Goal: Transaction & Acquisition: Purchase product/service

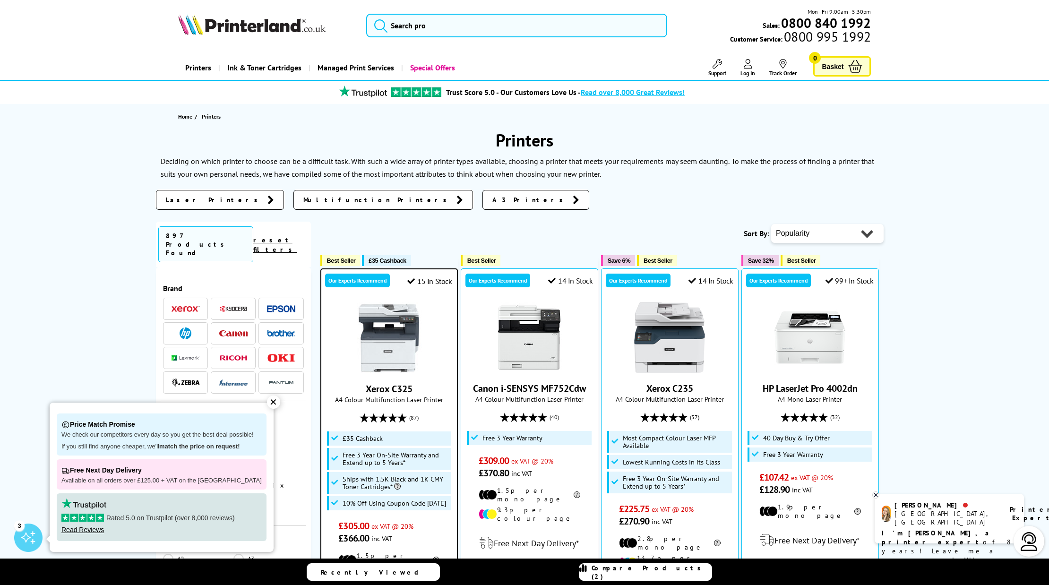
click at [267, 406] on div "✕" at bounding box center [273, 401] width 13 height 13
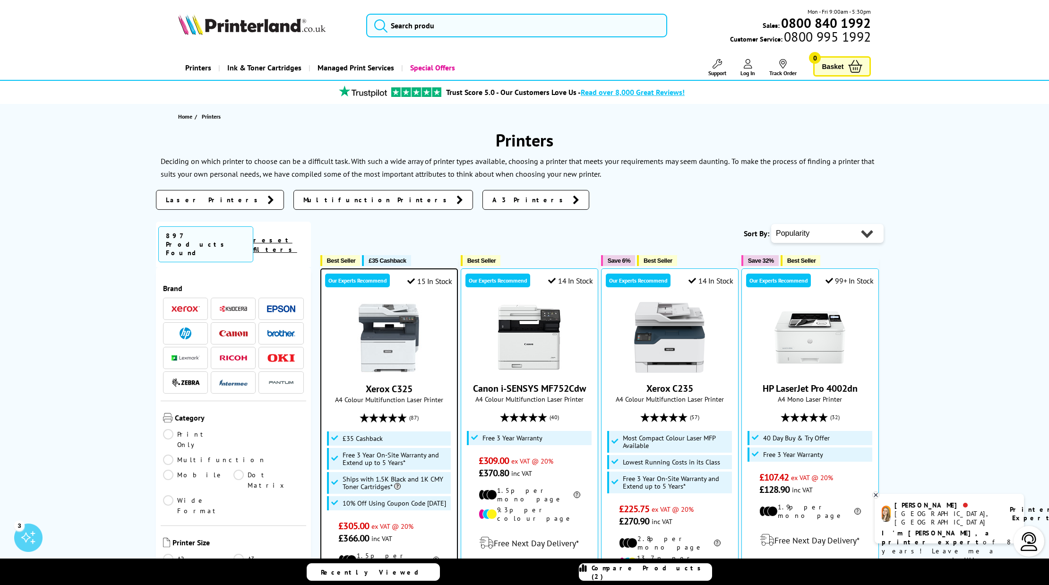
click at [257, 454] on link "Multifunction" at bounding box center [214, 459] width 103 height 10
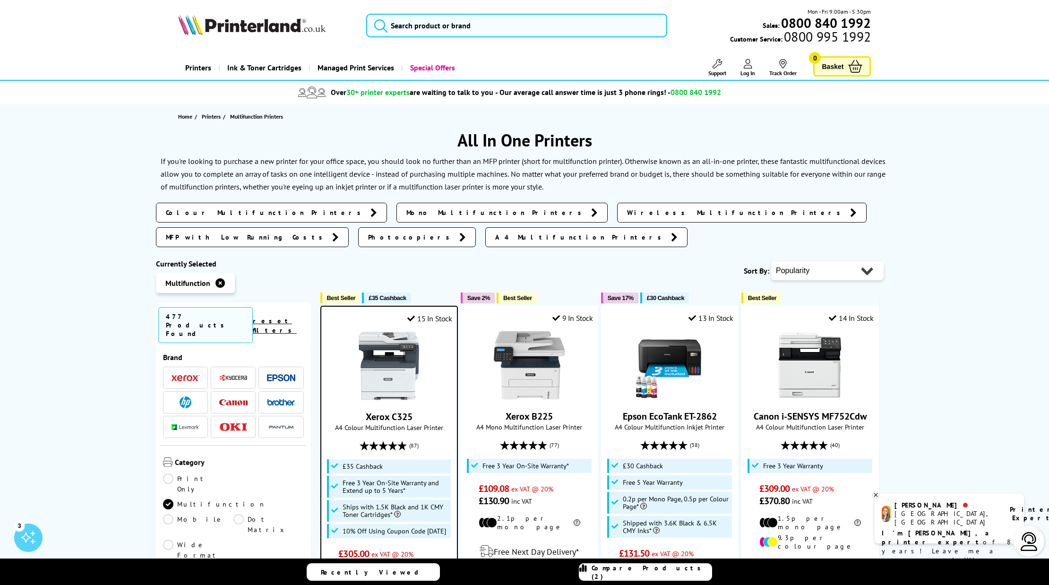
scroll to position [24, 0]
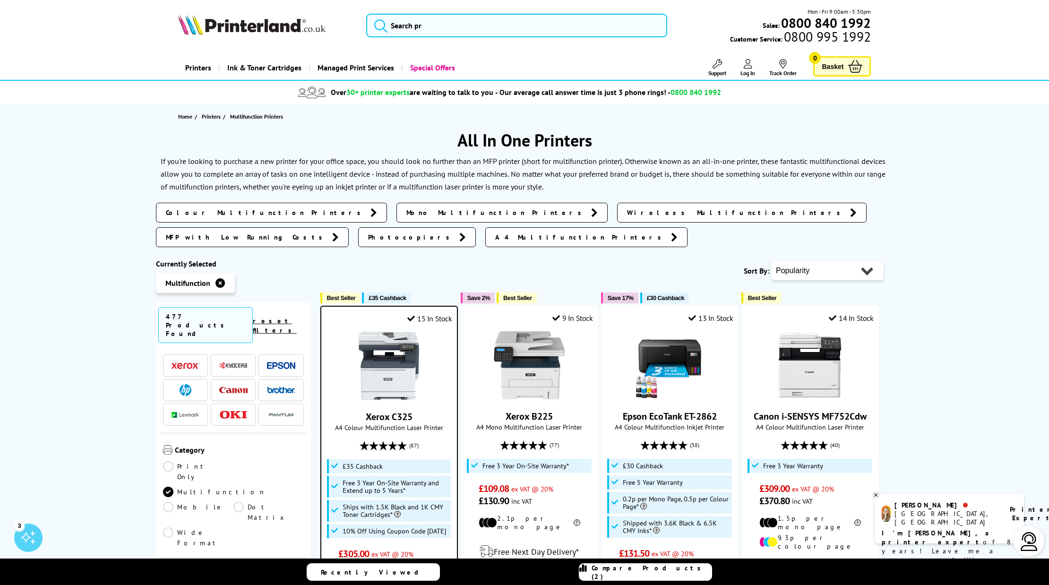
click at [249, 584] on link "A4" at bounding box center [268, 591] width 70 height 10
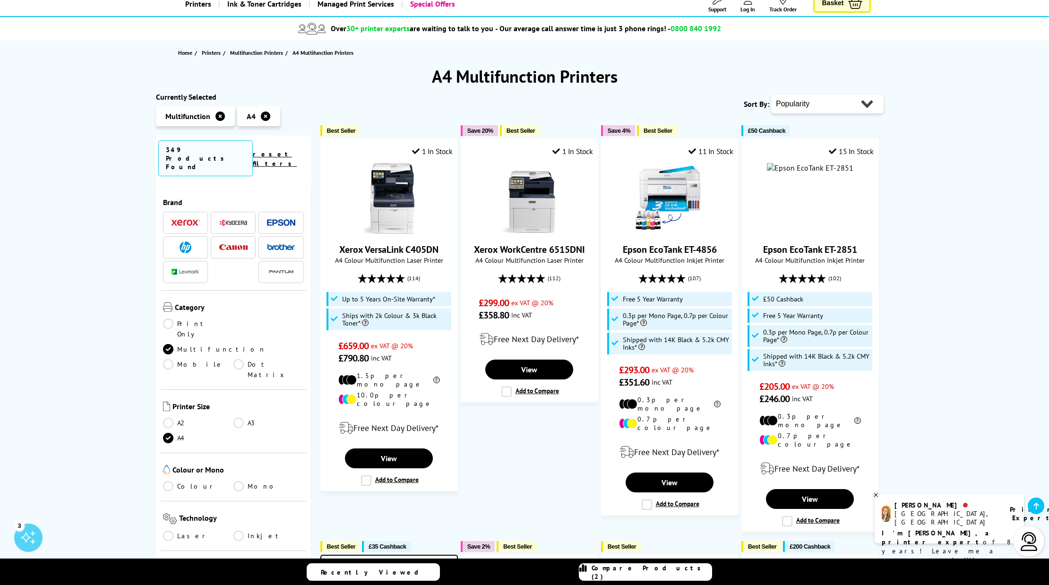
scroll to position [24, 0]
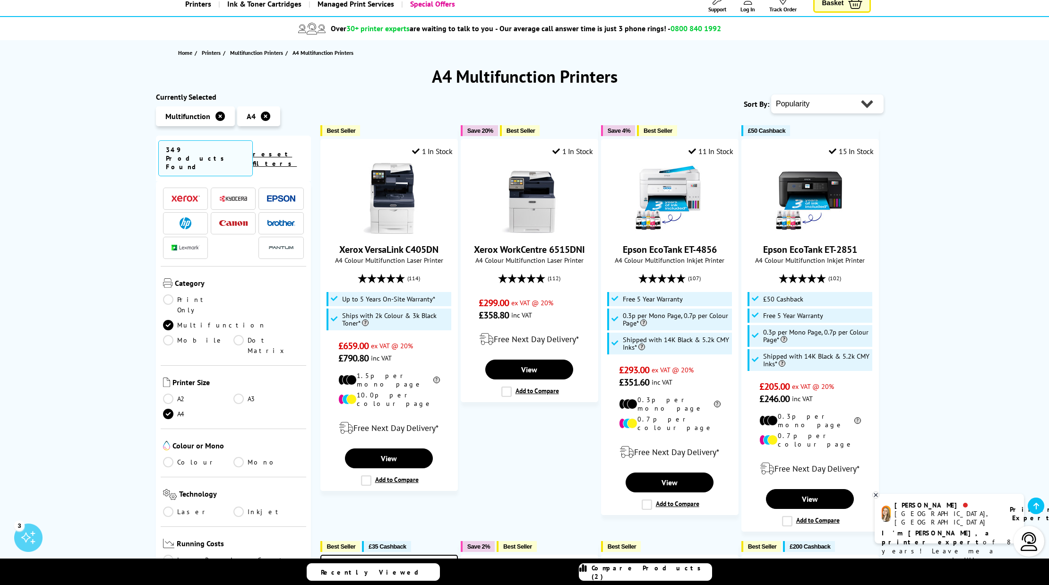
click at [185, 457] on link "Colour" at bounding box center [198, 462] width 70 height 10
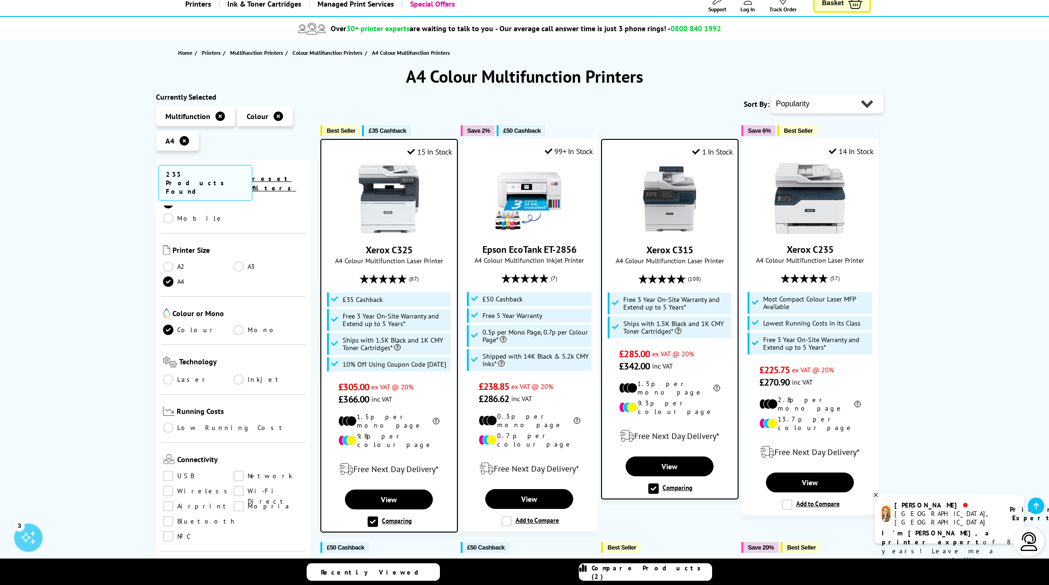
scroll to position [233, 0]
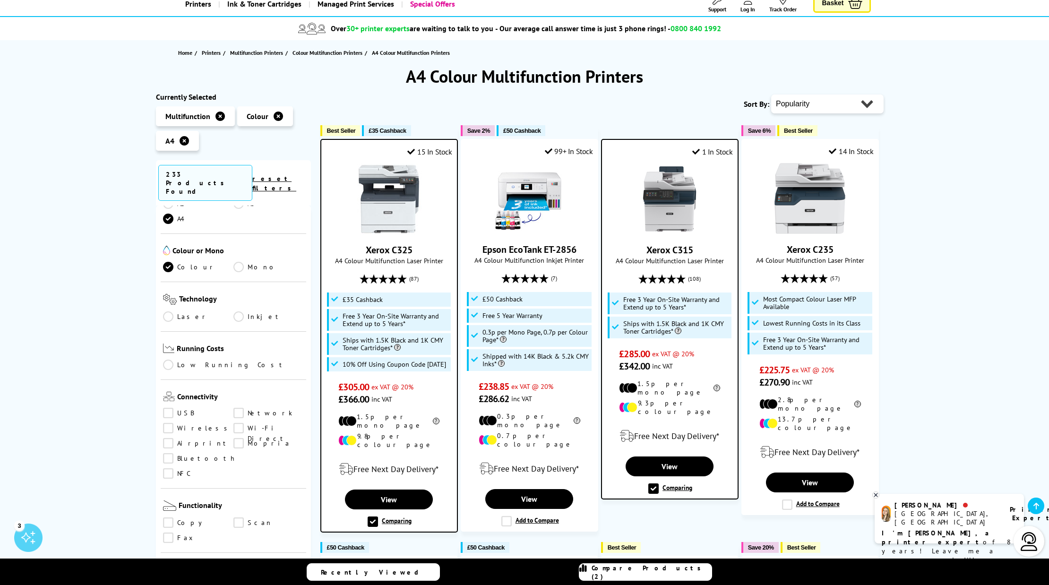
click at [189, 423] on link "Wireless" at bounding box center [198, 428] width 70 height 10
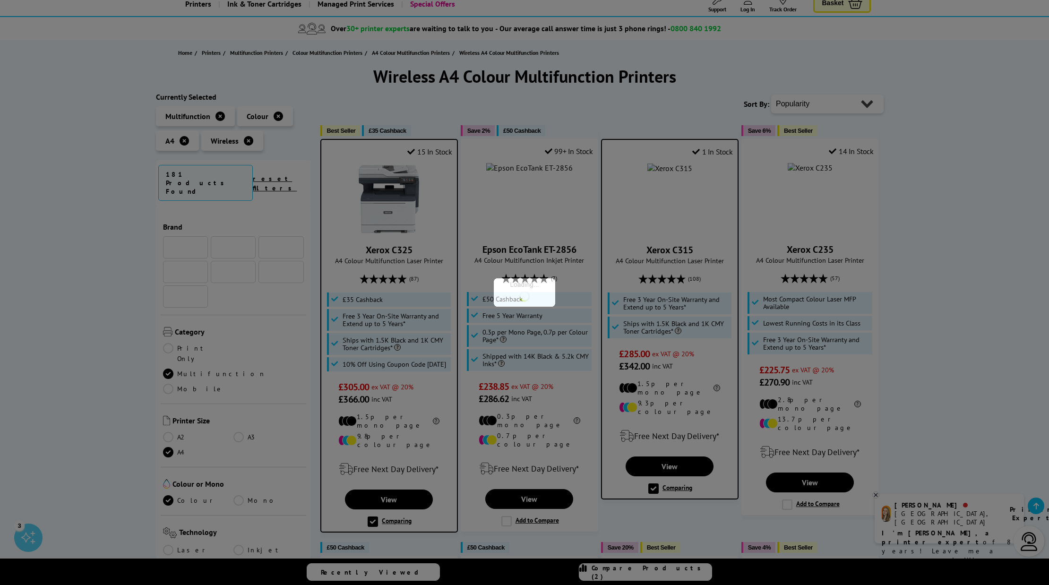
scroll to position [233, 0]
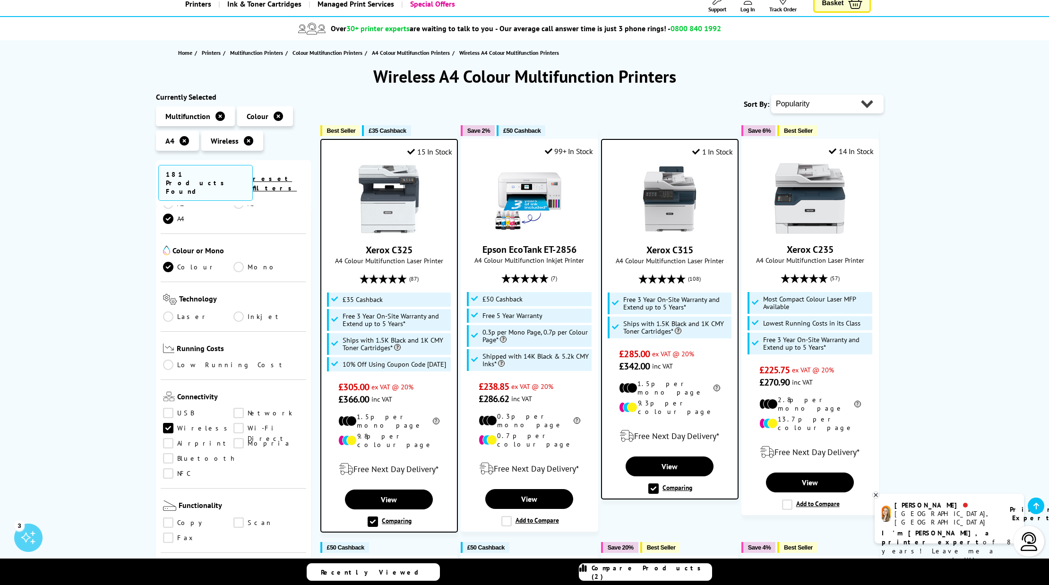
click at [190, 438] on link "Airprint" at bounding box center [198, 443] width 70 height 10
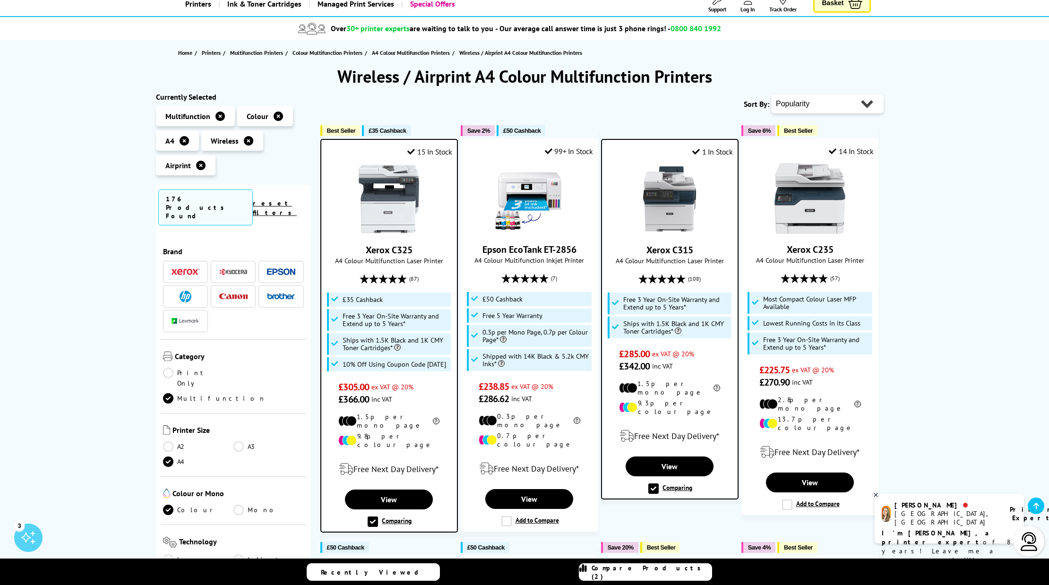
scroll to position [233, 0]
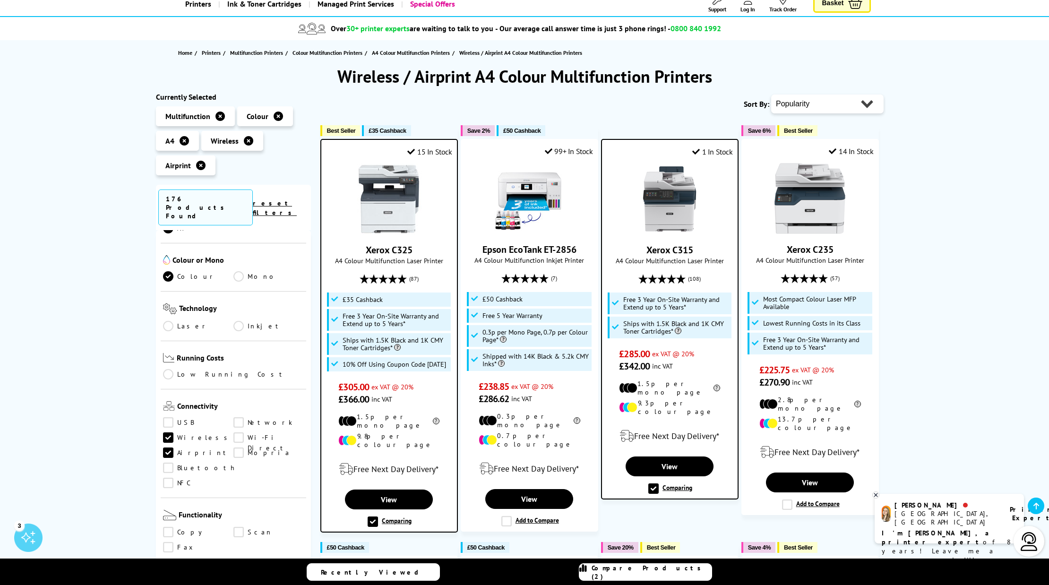
click at [183, 417] on link "USB" at bounding box center [198, 422] width 70 height 10
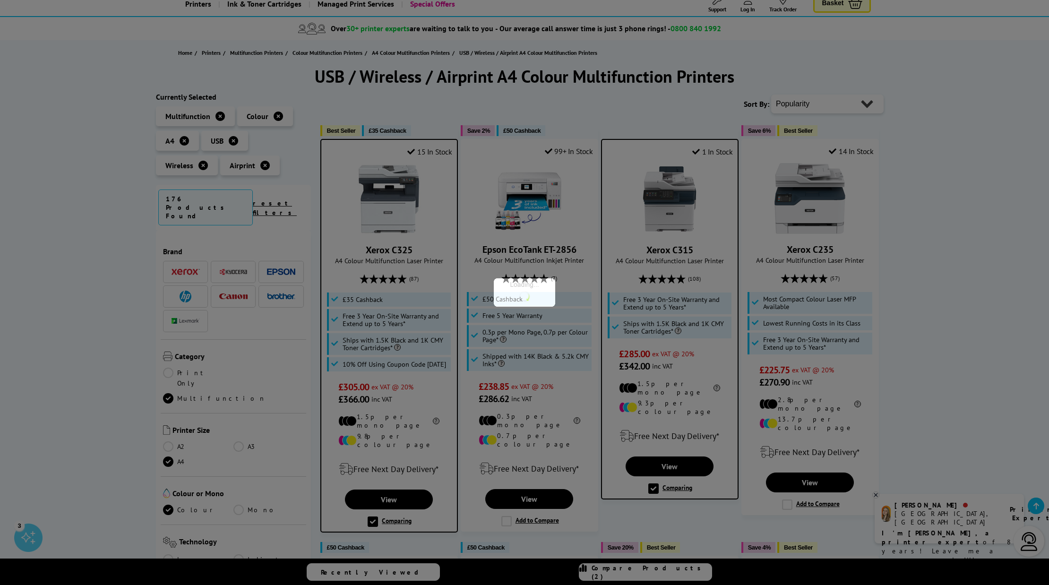
scroll to position [233, 0]
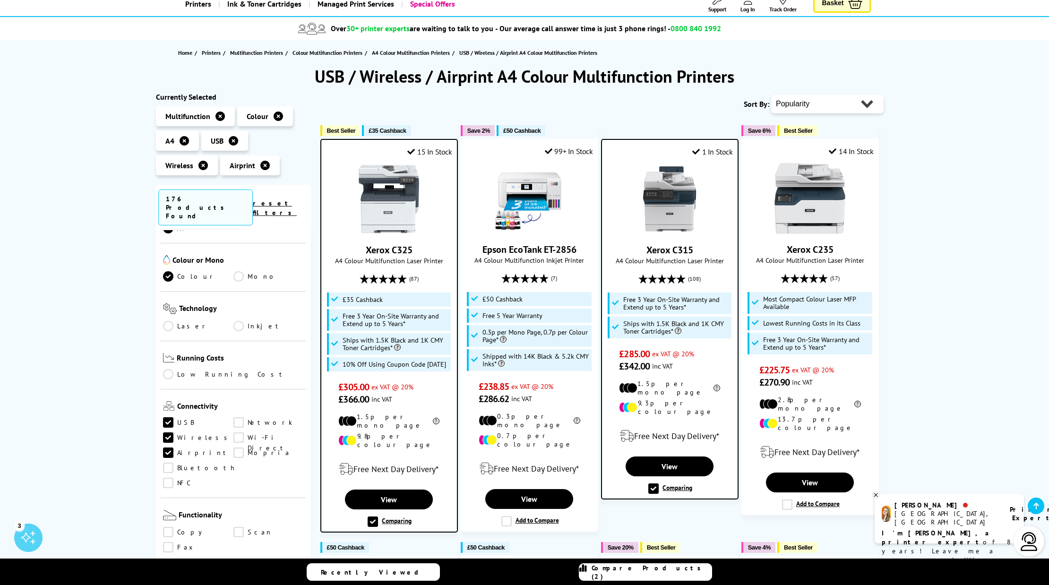
click at [168, 527] on link "Copy" at bounding box center [198, 532] width 70 height 10
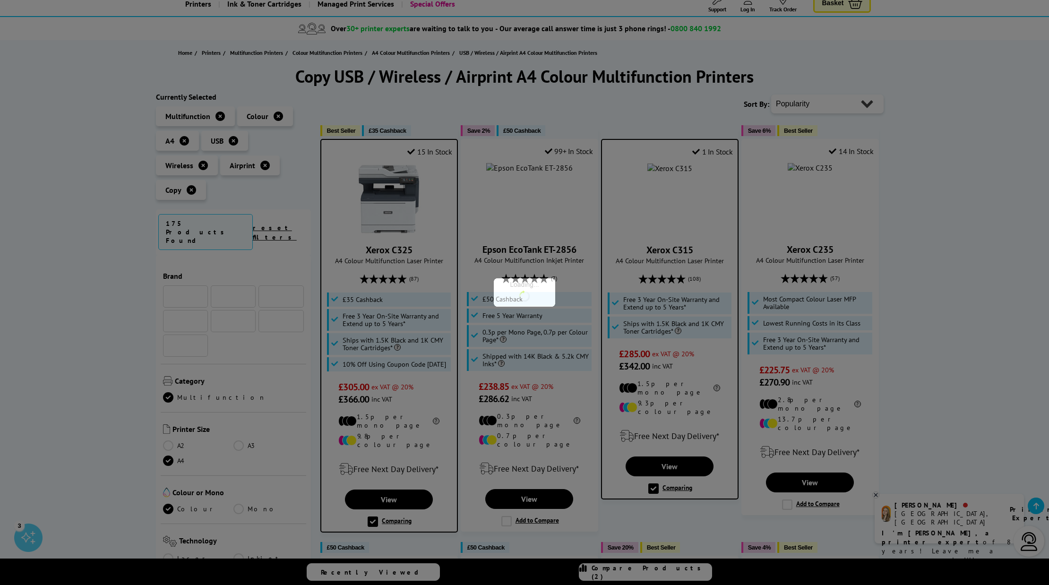
scroll to position [233, 0]
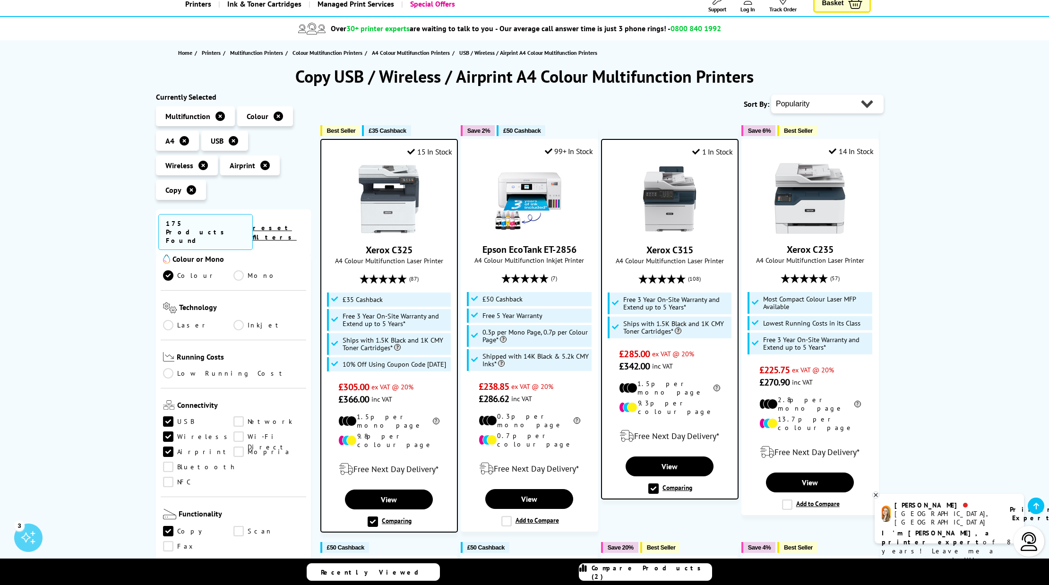
click at [234, 526] on link "Scan" at bounding box center [268, 531] width 70 height 10
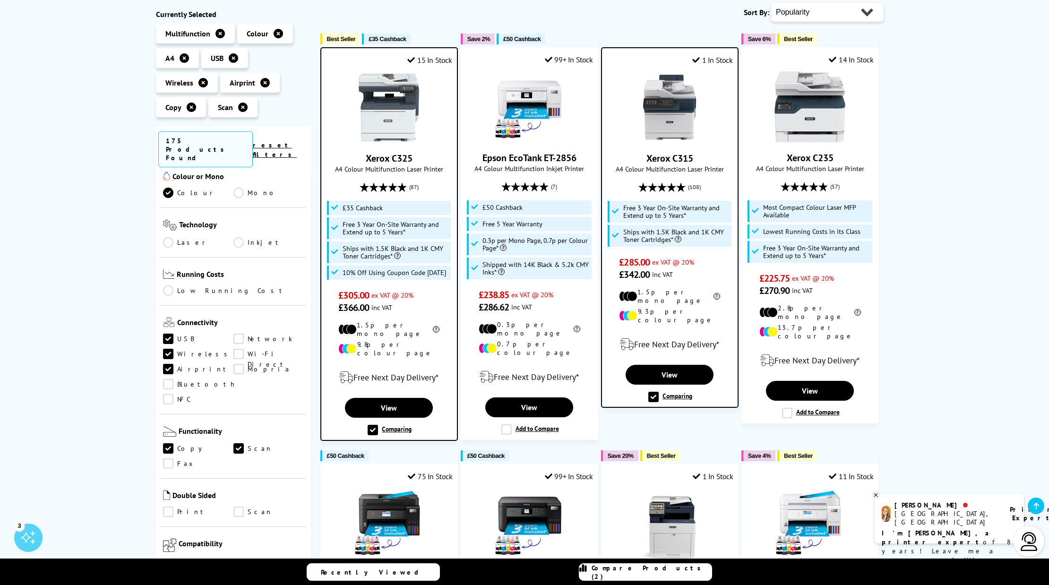
scroll to position [239, 0]
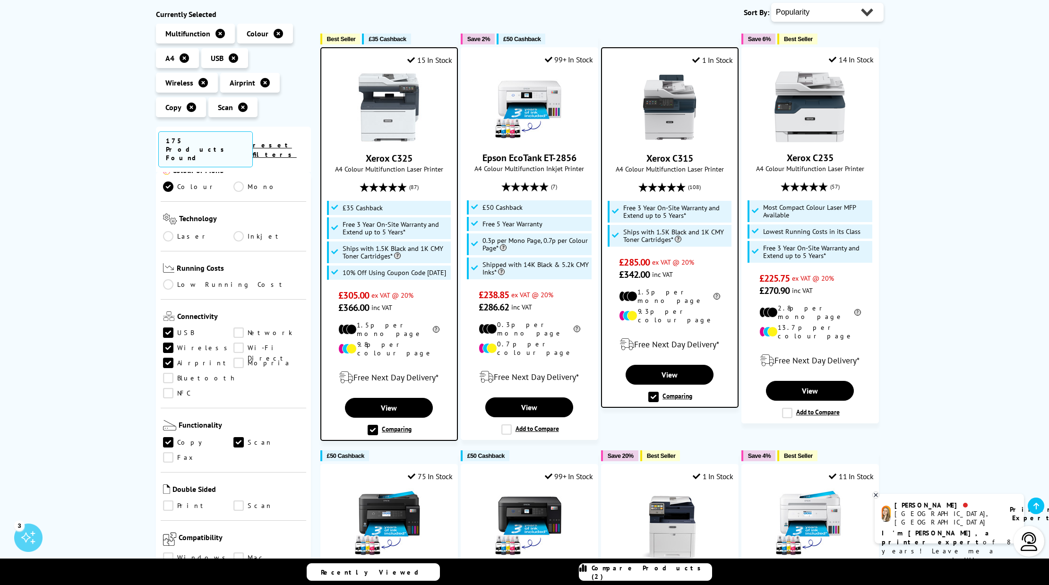
drag, startPoint x: 167, startPoint y: 474, endPoint x: 193, endPoint y: 477, distance: 25.7
click at [167, 501] on link "Print" at bounding box center [198, 506] width 70 height 10
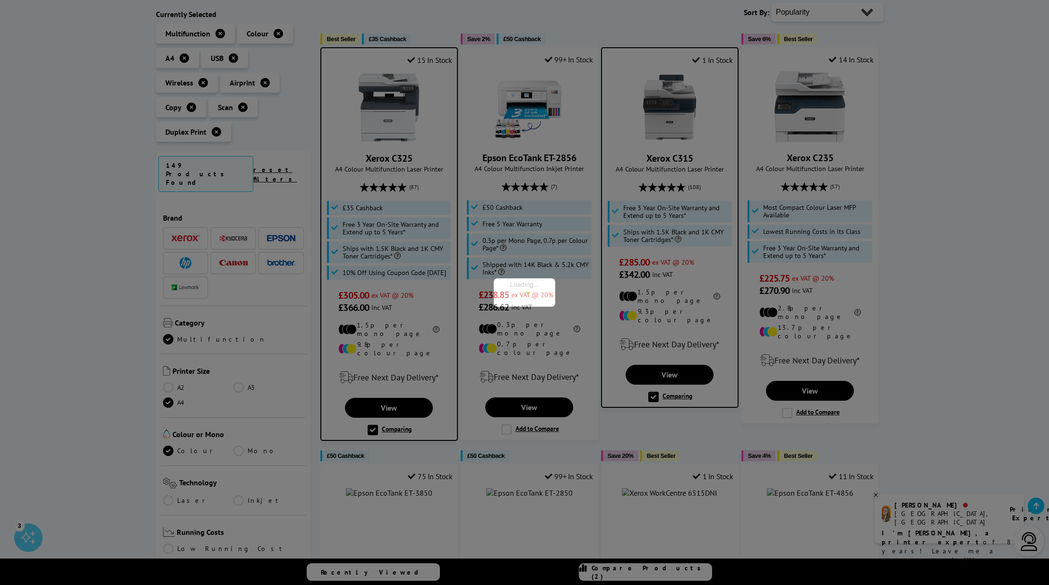
scroll to position [239, 0]
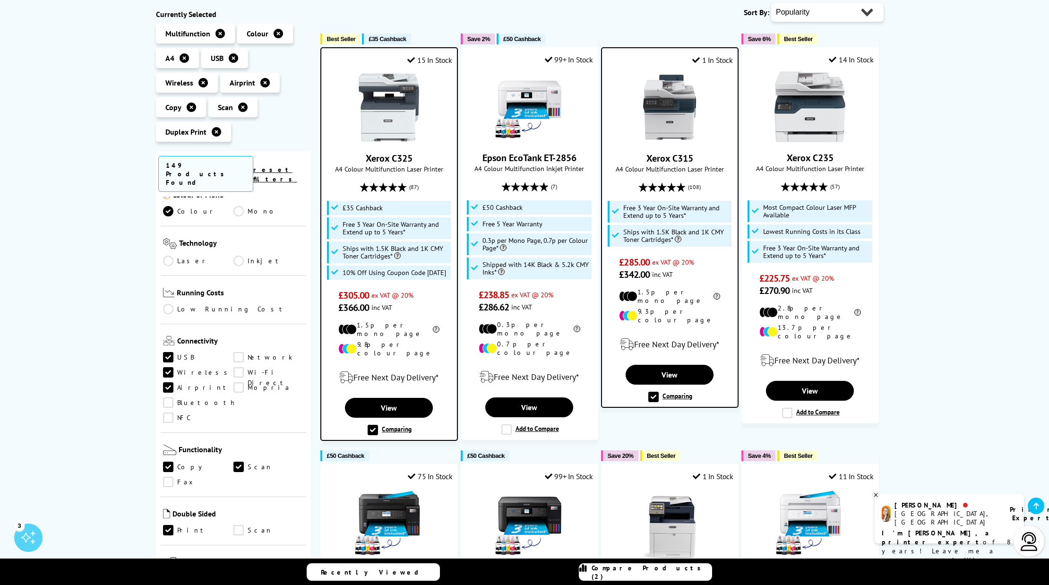
click at [239, 525] on link "Scan" at bounding box center [268, 530] width 70 height 10
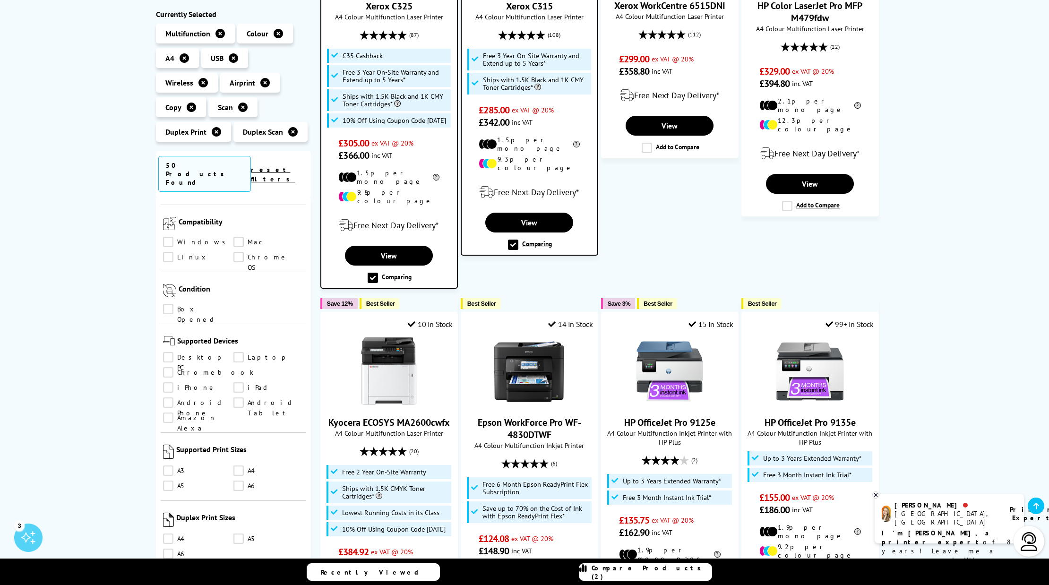
scroll to position [681, 0]
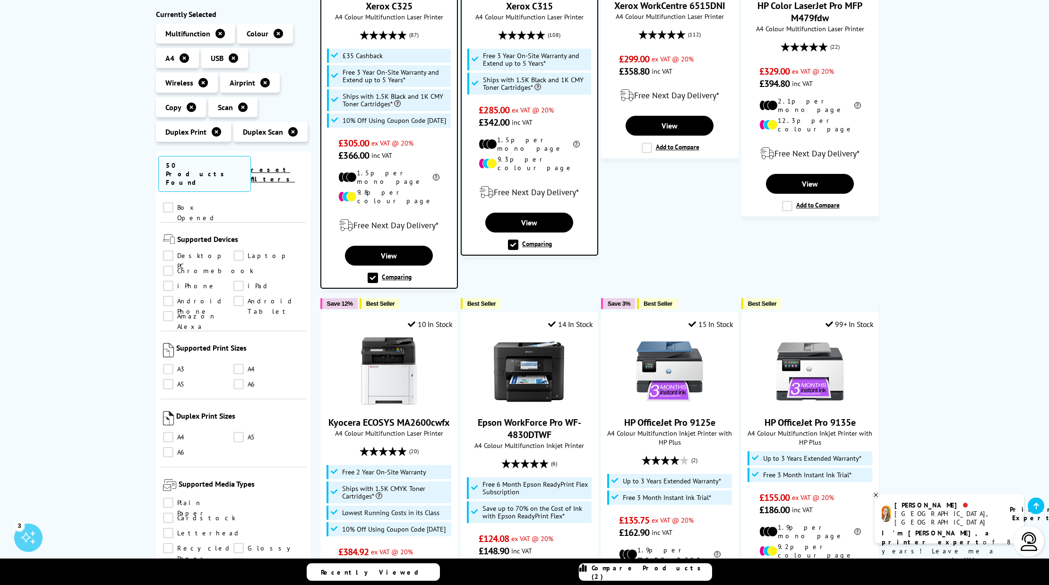
click at [167, 432] on link "A4" at bounding box center [198, 437] width 70 height 10
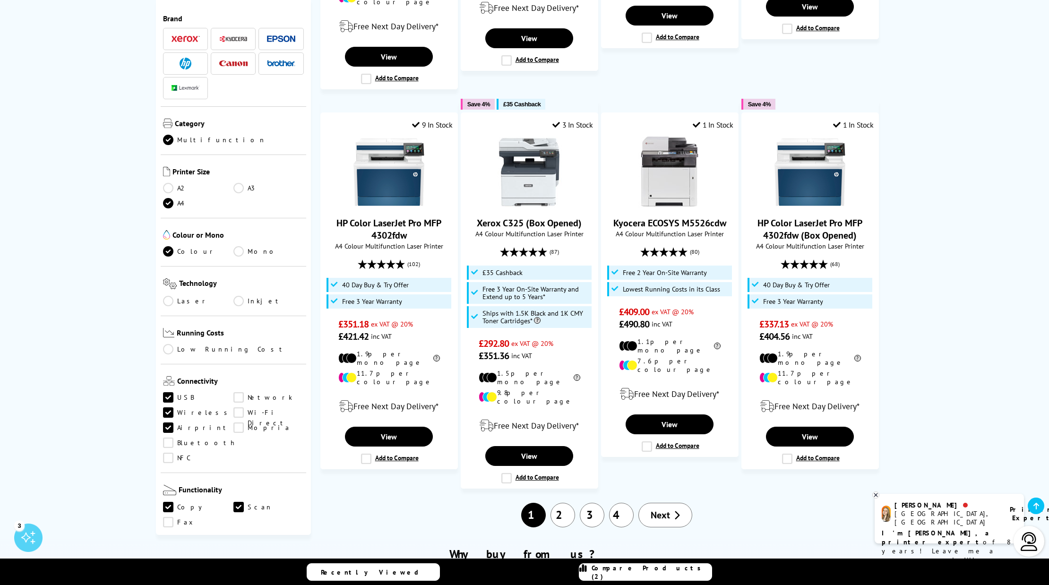
click at [208, 344] on link "Low Running Cost" at bounding box center [233, 349] width 141 height 10
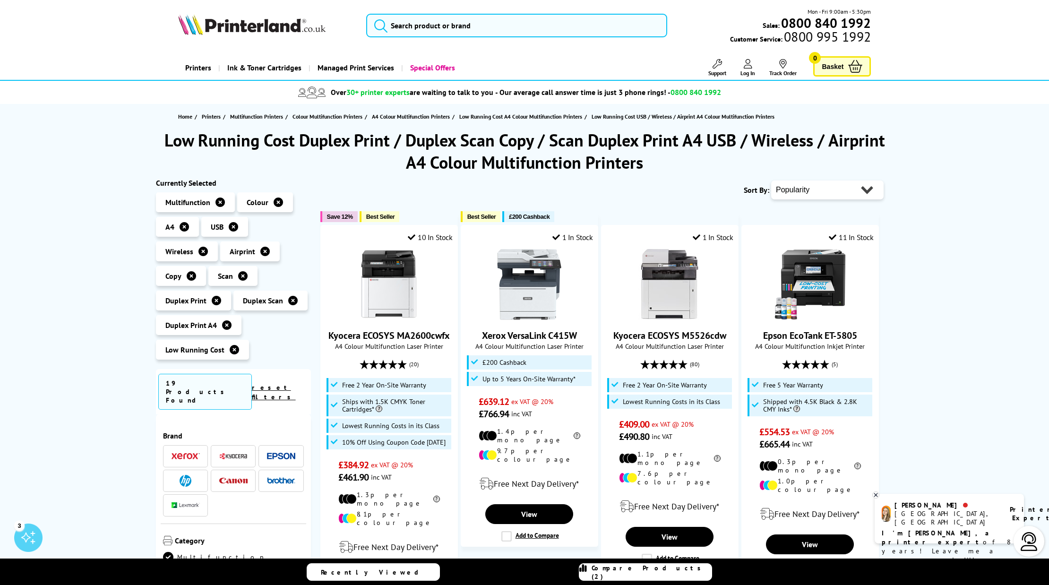
select select "Price Ascending"
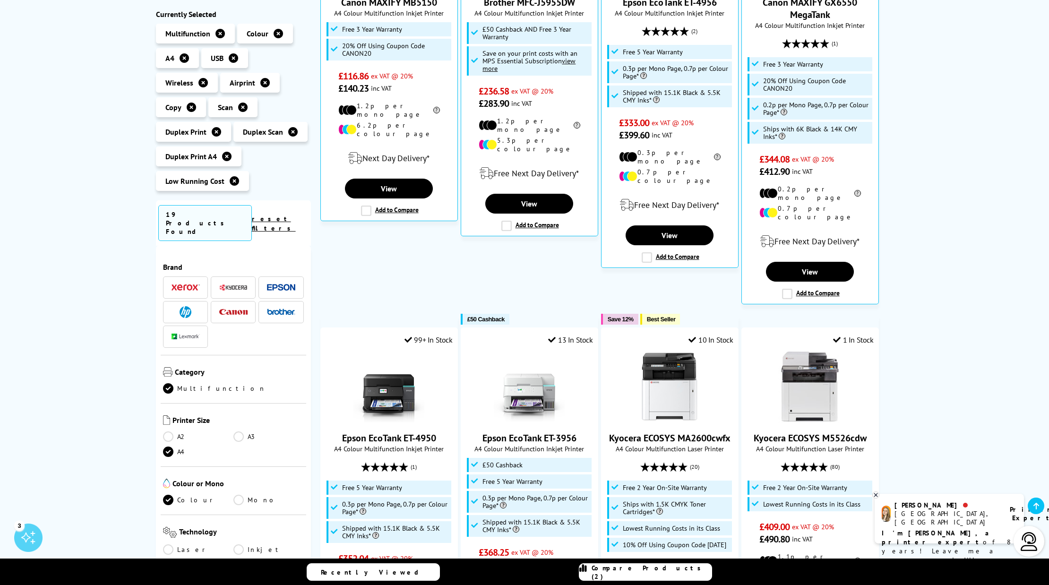
scroll to position [355, 0]
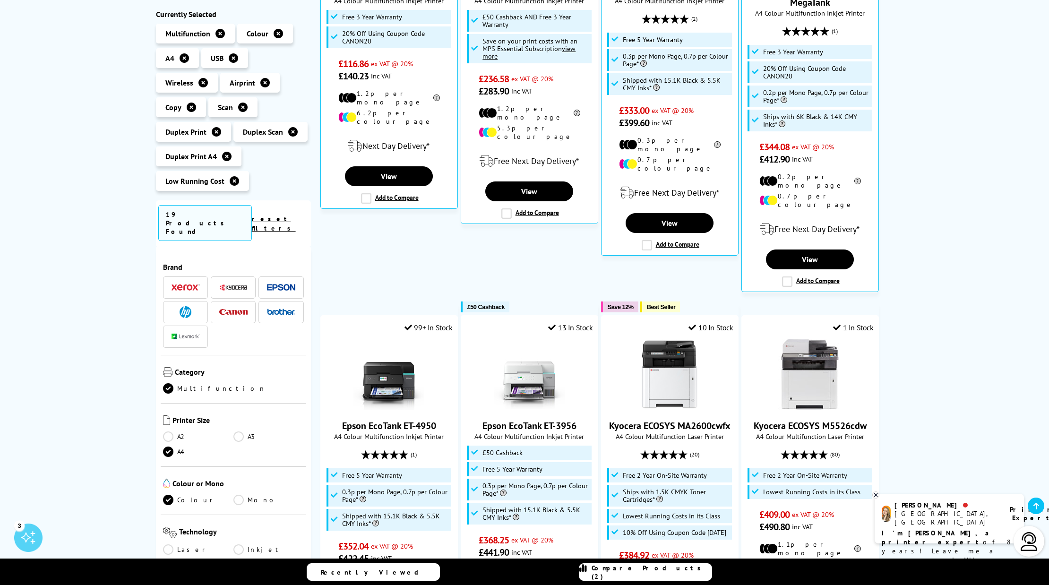
click at [231, 182] on icon at bounding box center [234, 180] width 9 height 9
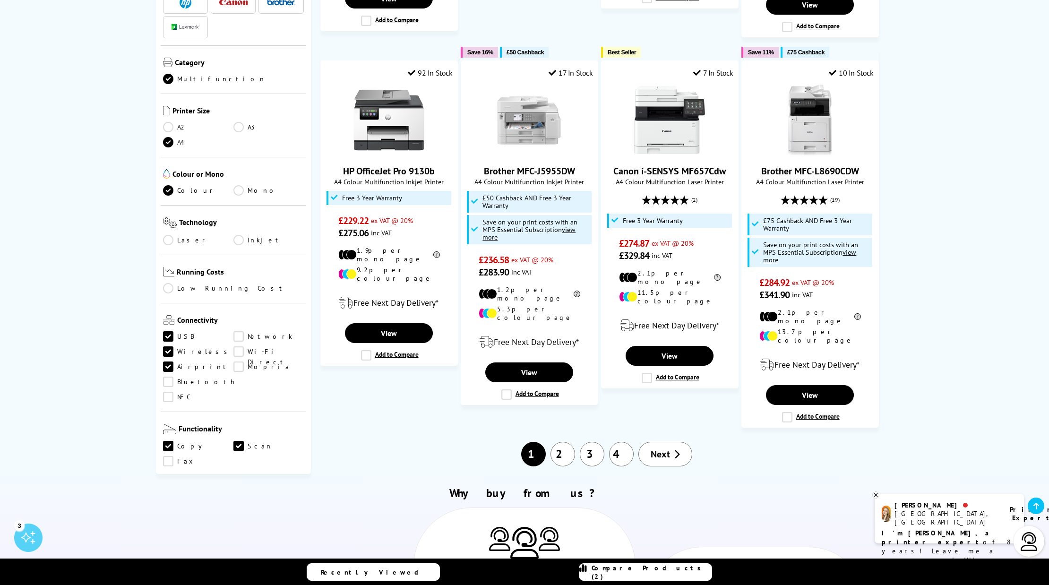
scroll to position [1006, 0]
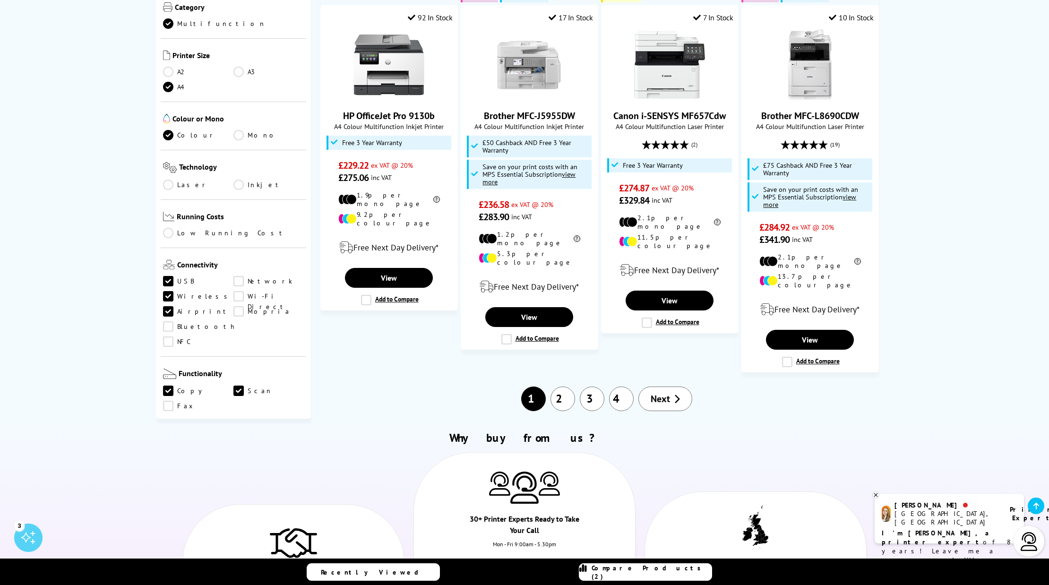
click at [666, 393] on span "Next" at bounding box center [659, 399] width 19 height 12
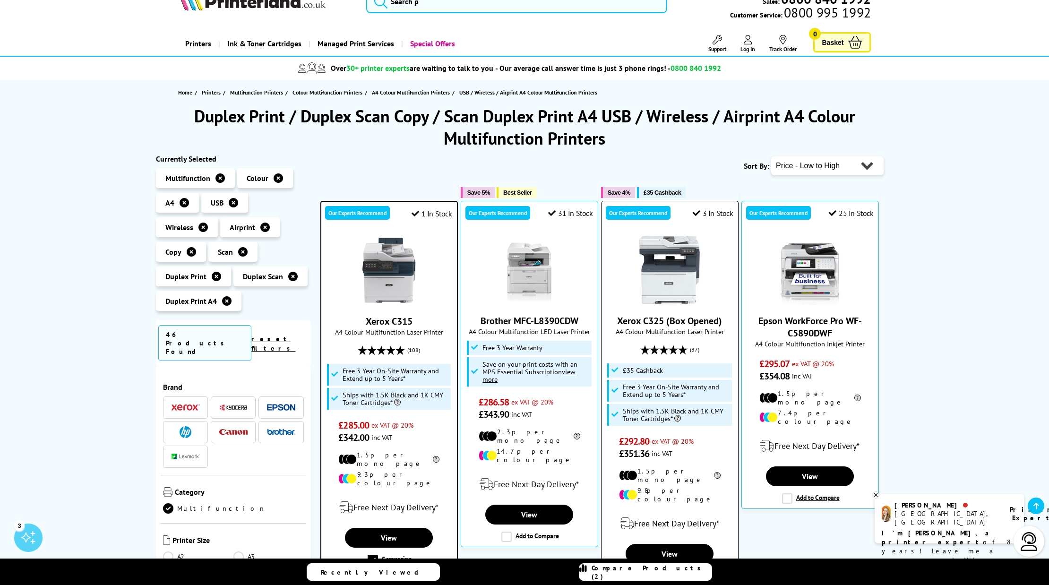
scroll to position [56, 0]
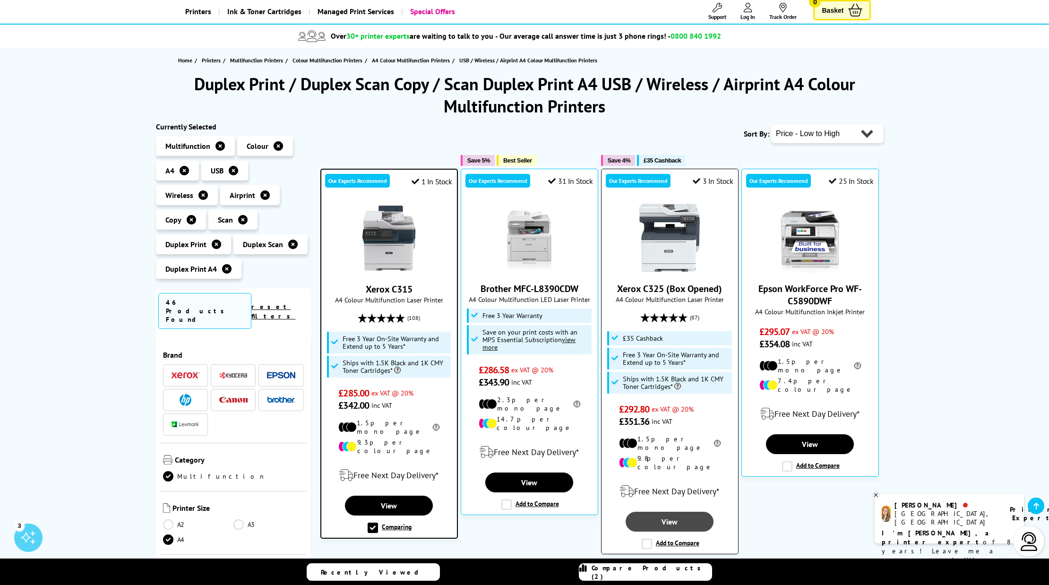
click at [683, 512] on link "View" at bounding box center [669, 522] width 88 height 20
